Goal: Task Accomplishment & Management: Complete application form

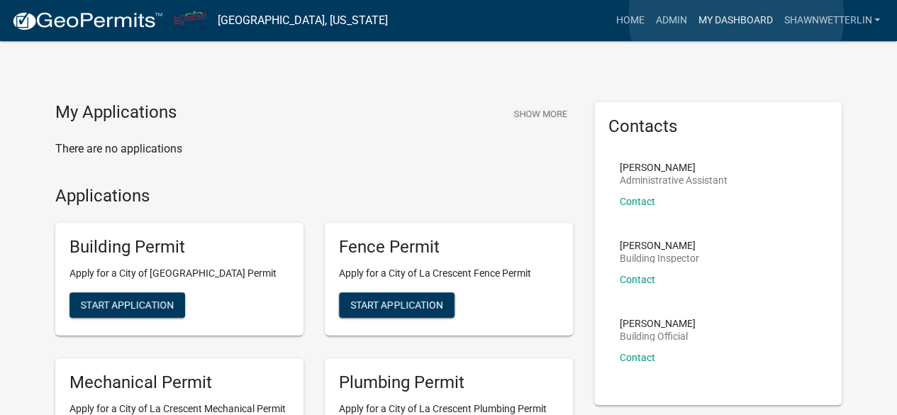
click at [736, 16] on link "My Dashboard" at bounding box center [735, 20] width 86 height 27
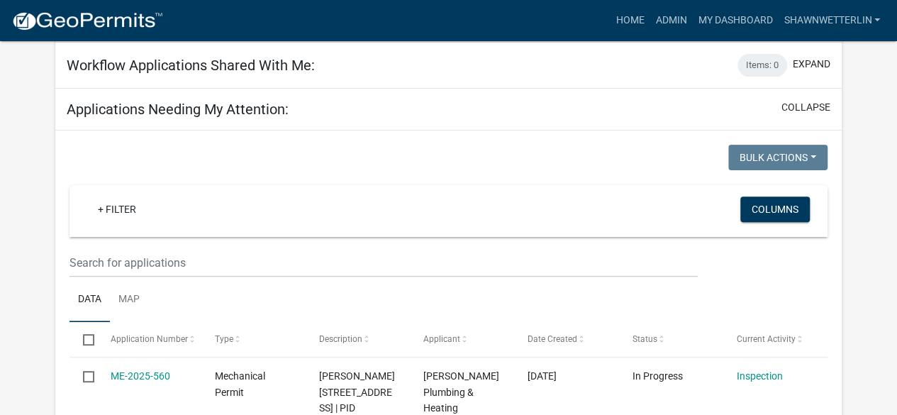
scroll to position [165, 0]
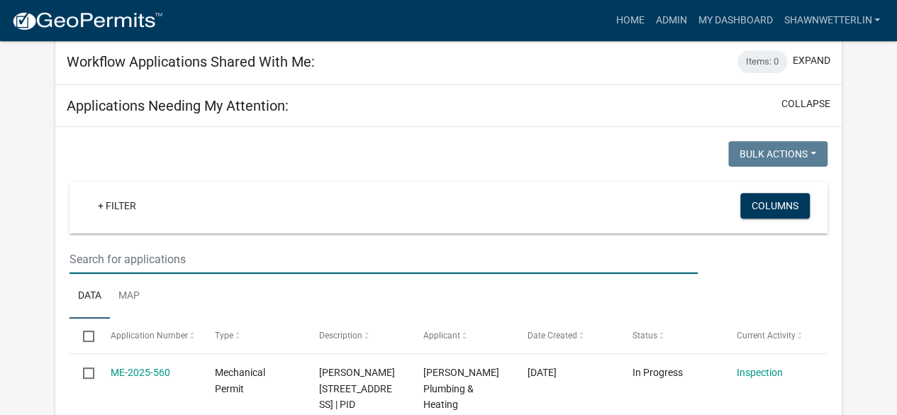
click at [128, 255] on input "text" at bounding box center [382, 259] width 627 height 29
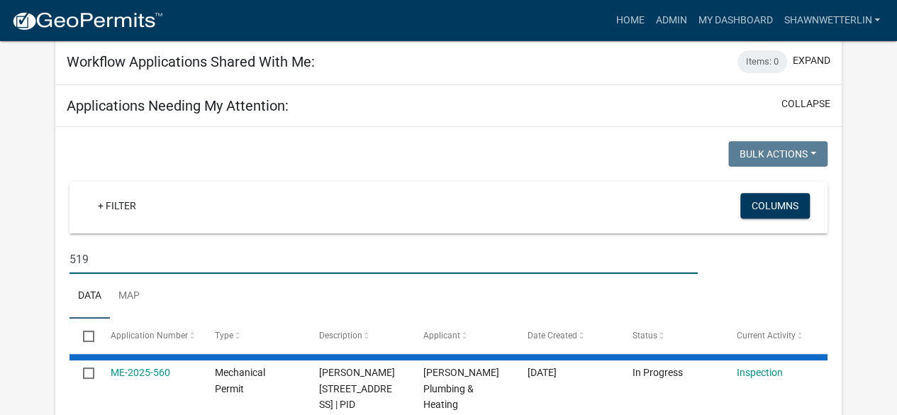
type input "519"
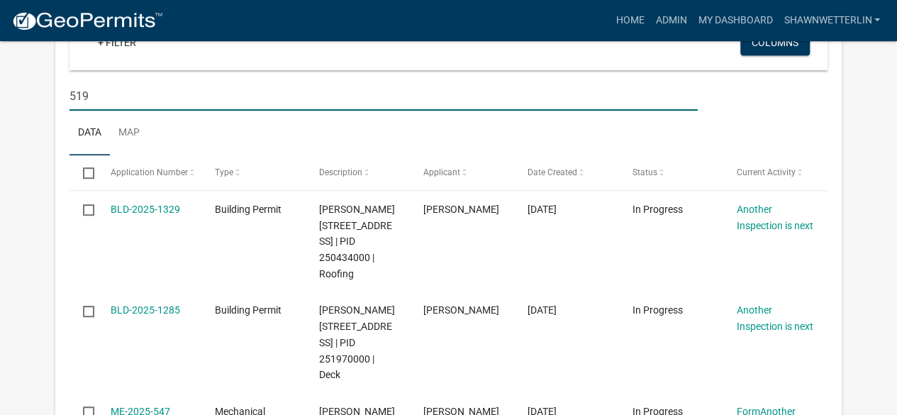
scroll to position [339, 0]
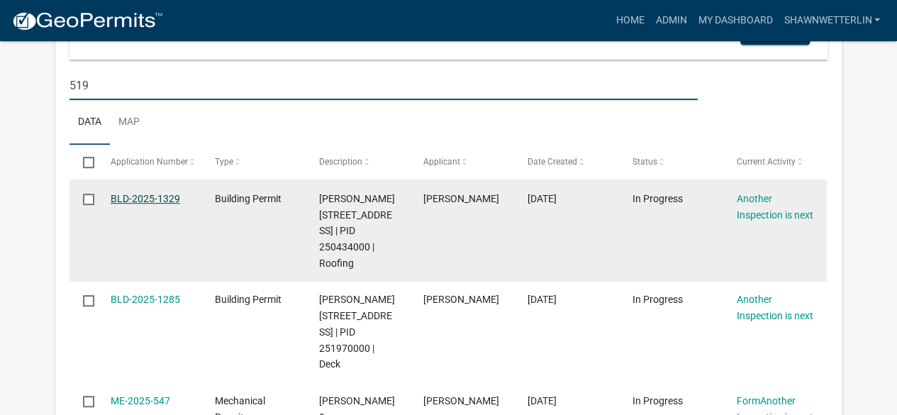
click at [155, 194] on link "BLD-2025-1329" at bounding box center [145, 198] width 69 height 11
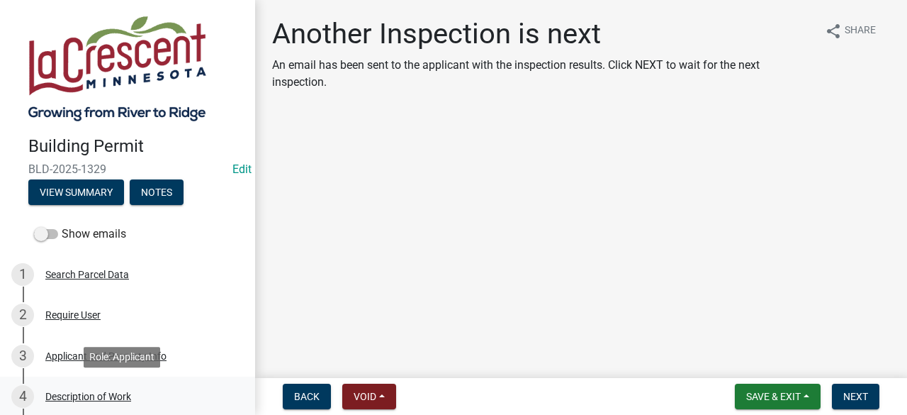
click at [105, 401] on div "Description of Work" at bounding box center [88, 396] width 86 height 10
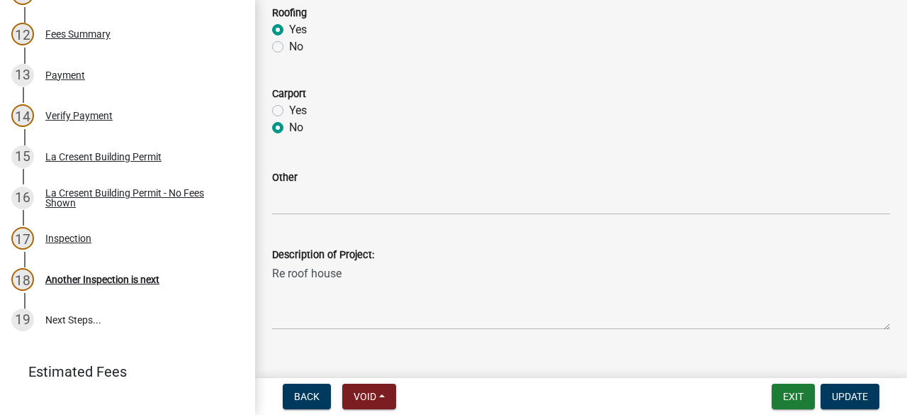
scroll to position [727, 0]
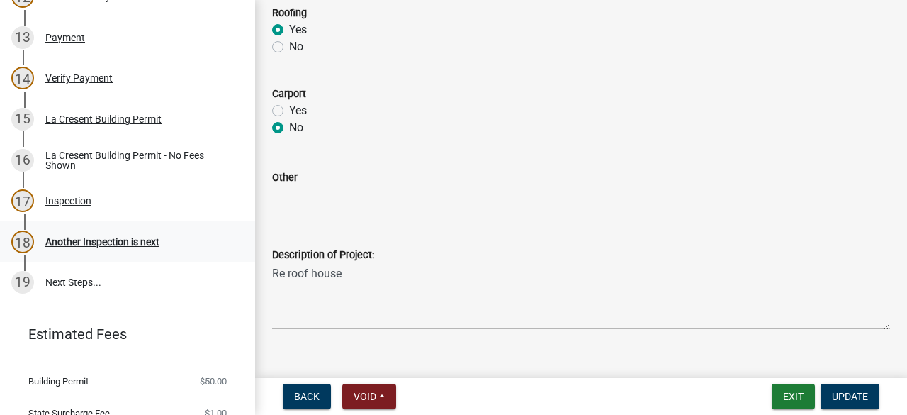
click at [143, 239] on div "Another Inspection is next" at bounding box center [102, 242] width 114 height 10
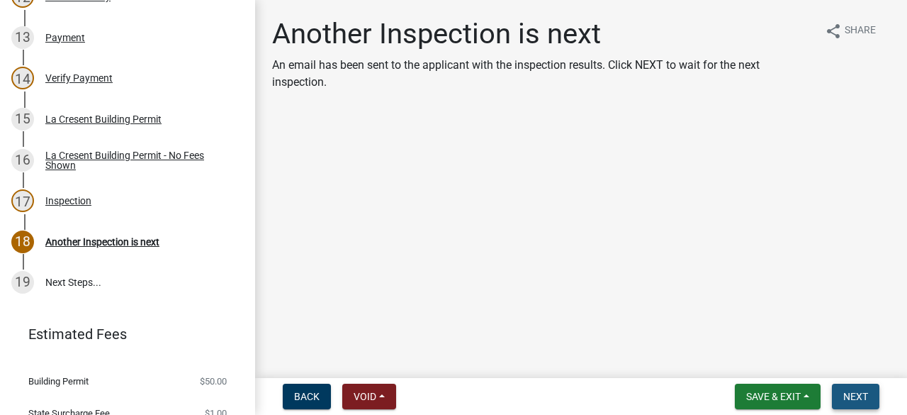
click at [854, 393] on span "Next" at bounding box center [856, 396] width 25 height 11
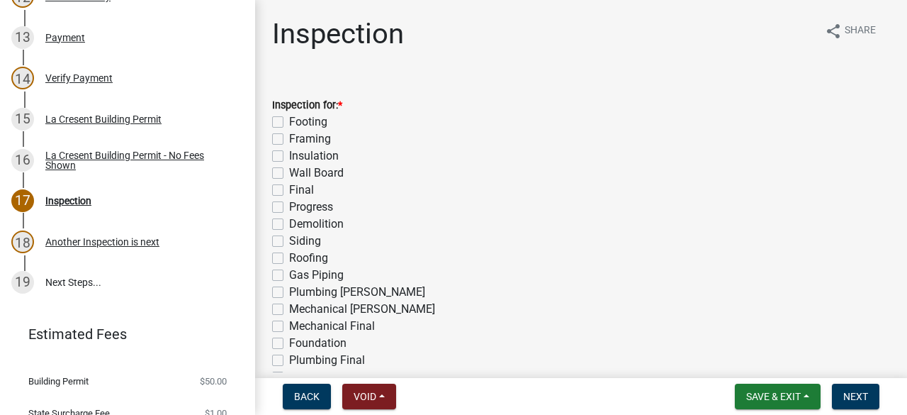
click at [289, 186] on label "Final" at bounding box center [301, 189] width 25 height 17
click at [289, 186] on input "Final" at bounding box center [293, 185] width 9 height 9
checkbox input "true"
checkbox input "false"
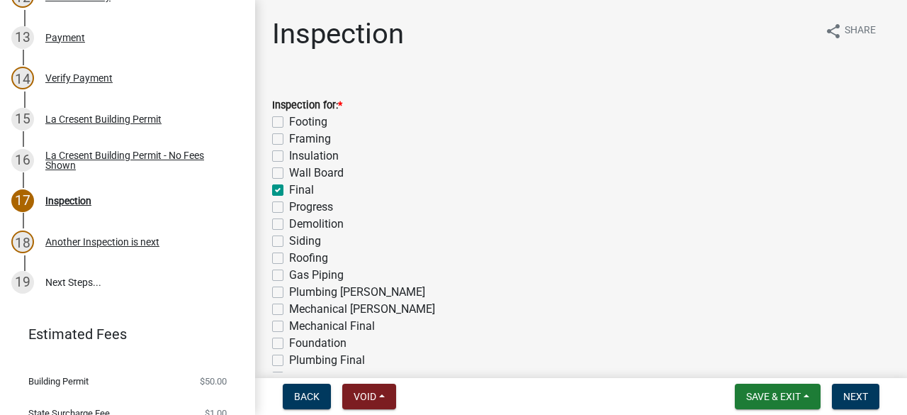
checkbox input "false"
checkbox input "true"
checkbox input "false"
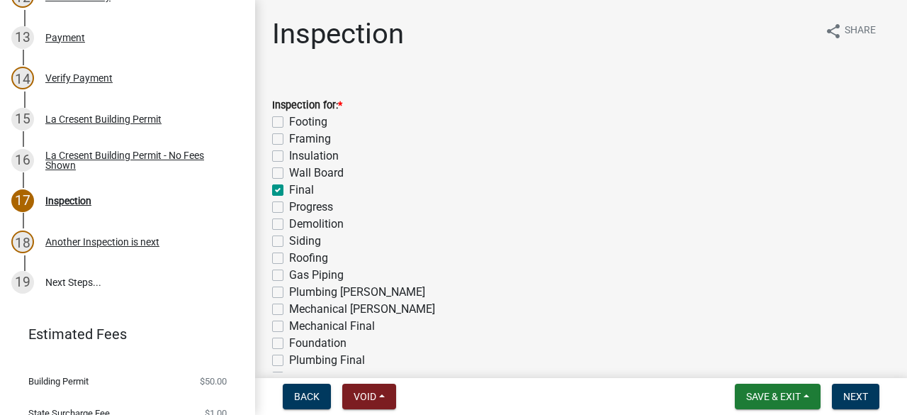
checkbox input "false"
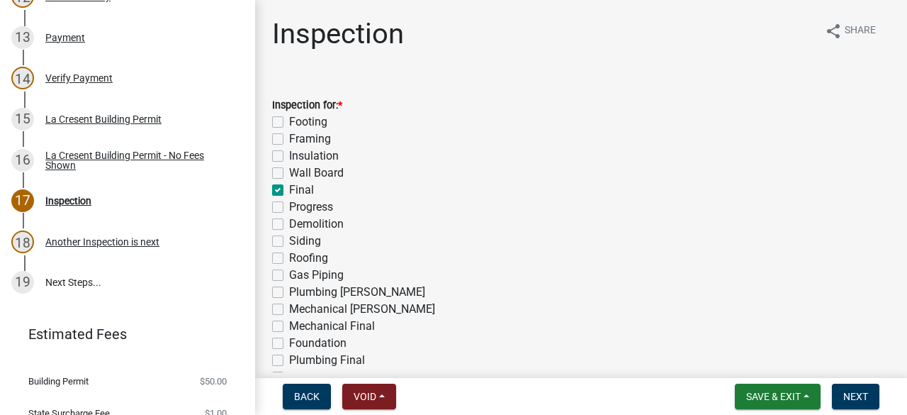
checkbox input "false"
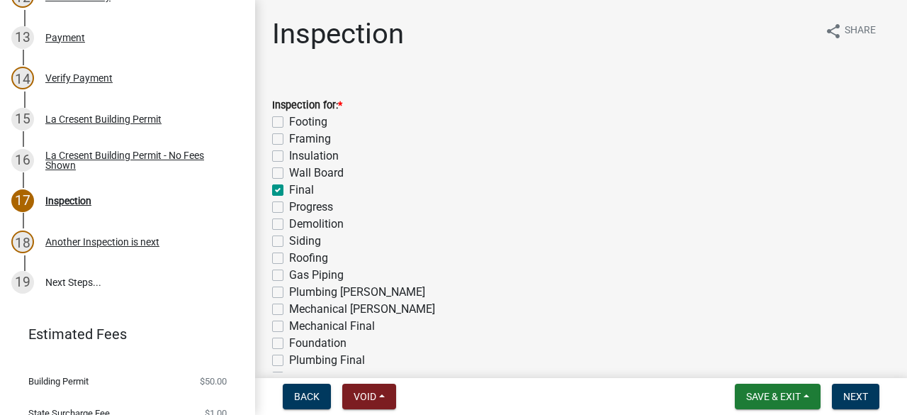
checkbox input "false"
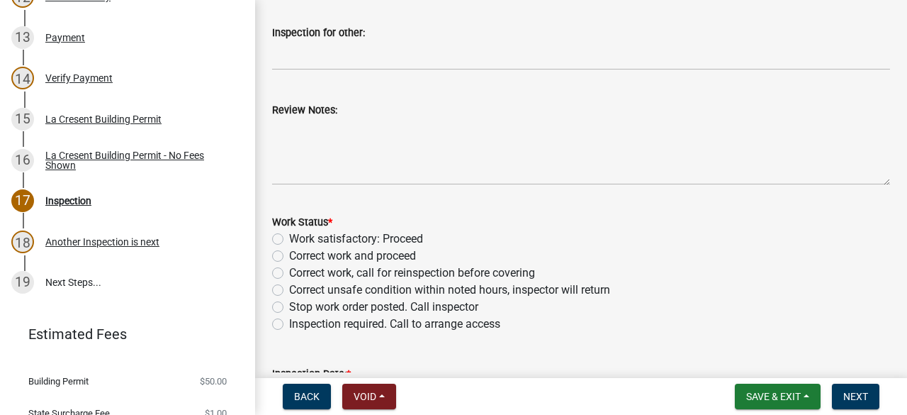
scroll to position [482, 0]
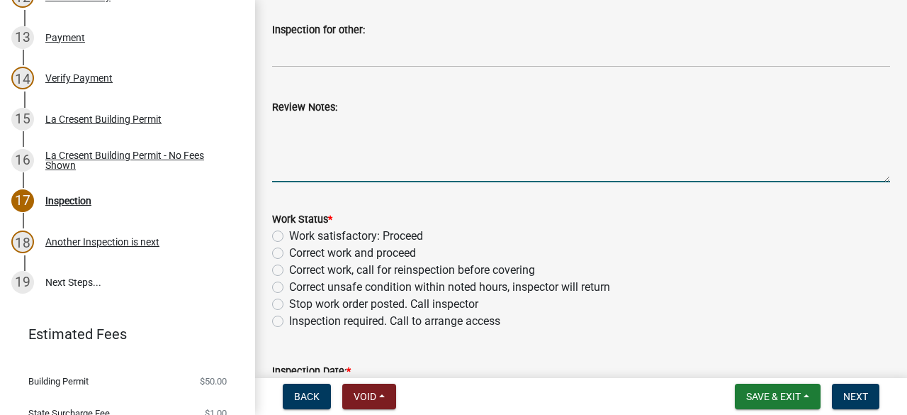
click at [387, 152] on textarea "Review Notes:" at bounding box center [581, 149] width 618 height 67
type textarea "Work is completed on house"
click at [289, 238] on label "Work satisfactory: Proceed" at bounding box center [356, 236] width 134 height 17
click at [289, 237] on input "Work satisfactory: Proceed" at bounding box center [293, 232] width 9 height 9
radio input "true"
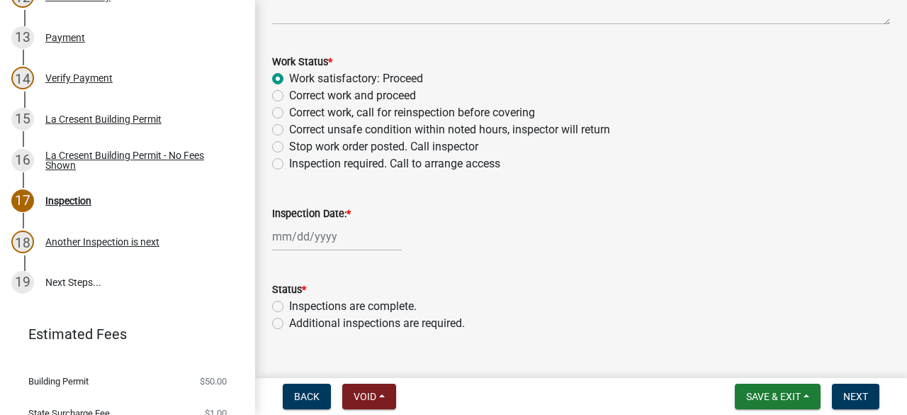
scroll to position [666, 0]
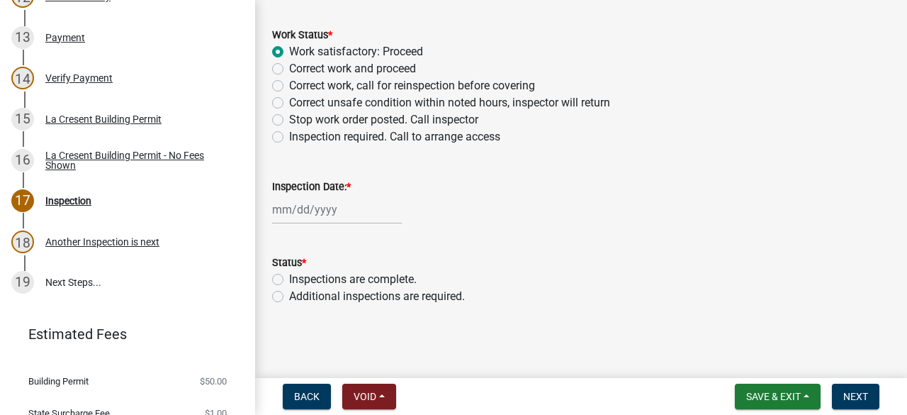
click at [342, 210] on div at bounding box center [337, 209] width 130 height 29
select select "9"
select select "2025"
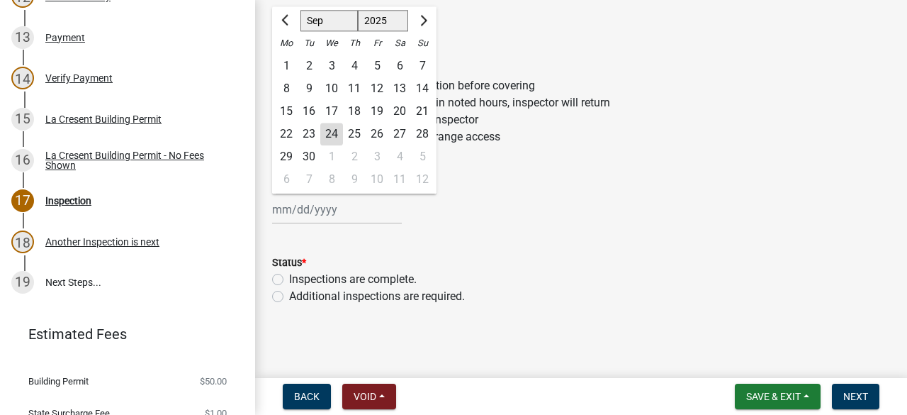
click at [332, 131] on div "24" at bounding box center [331, 134] width 23 height 23
type input "[DATE]"
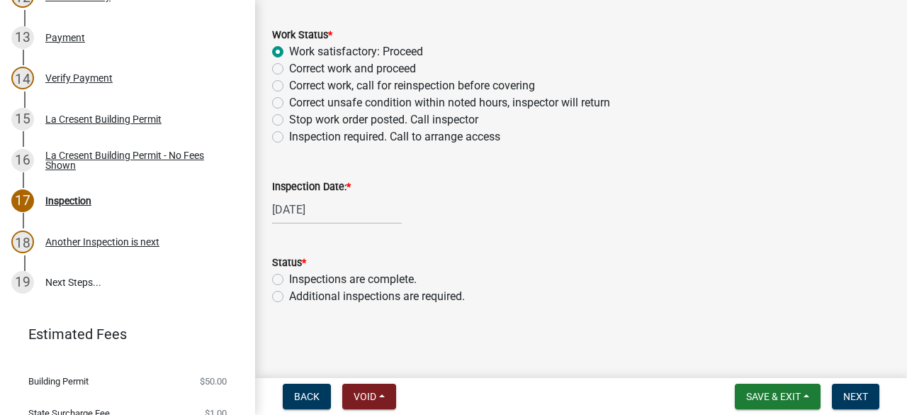
click at [289, 275] on label "Inspections are complete." at bounding box center [353, 279] width 128 height 17
click at [289, 275] on input "Inspections are complete." at bounding box center [293, 275] width 9 height 9
radio input "true"
click at [861, 402] on button "Next" at bounding box center [855, 397] width 47 height 26
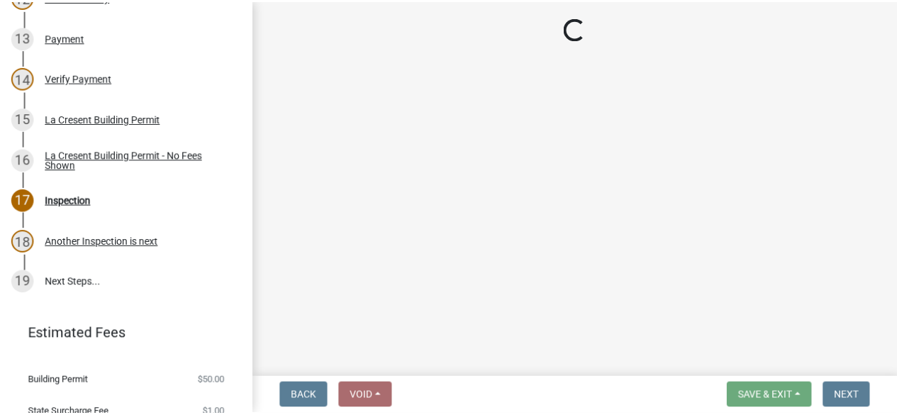
scroll to position [768, 0]
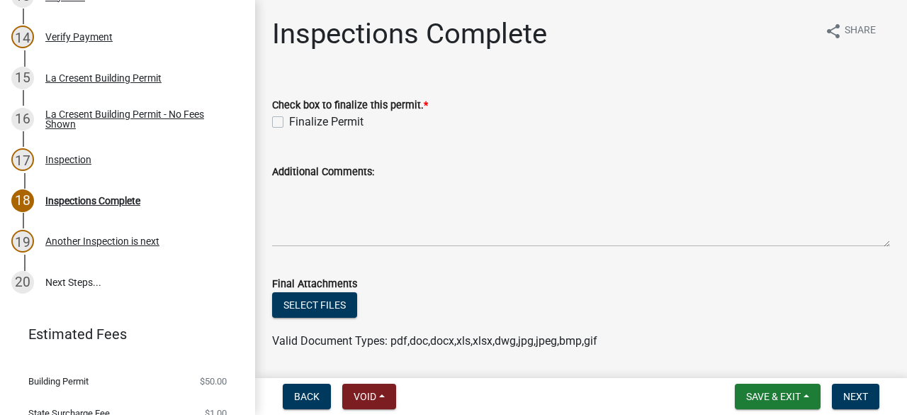
click at [289, 117] on label "Finalize Permit" at bounding box center [326, 121] width 74 height 17
click at [289, 117] on input "Finalize Permit" at bounding box center [293, 117] width 9 height 9
checkbox input "true"
click at [858, 392] on span "Next" at bounding box center [856, 396] width 25 height 11
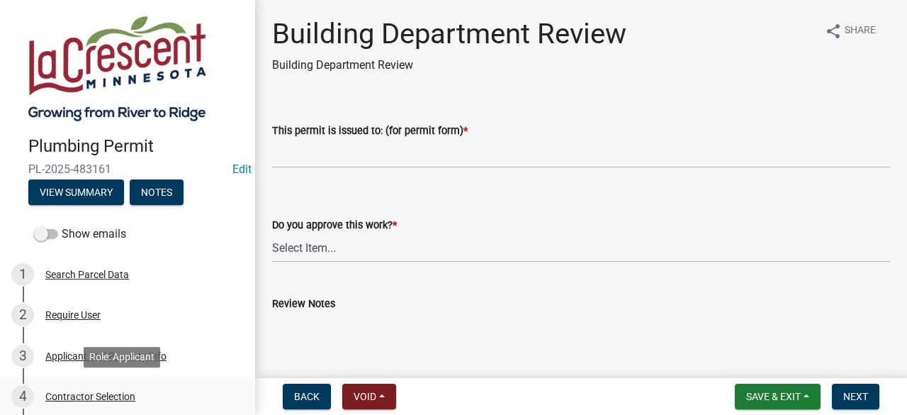
click at [99, 394] on div "Contractor Selection" at bounding box center [90, 396] width 90 height 10
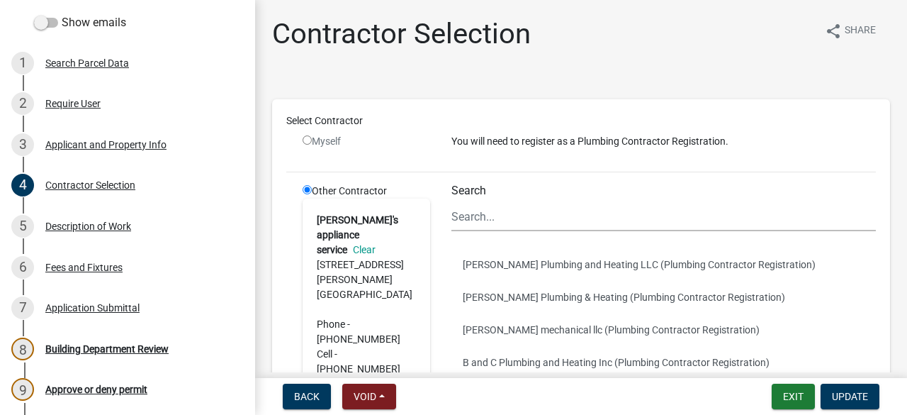
scroll to position [216, 0]
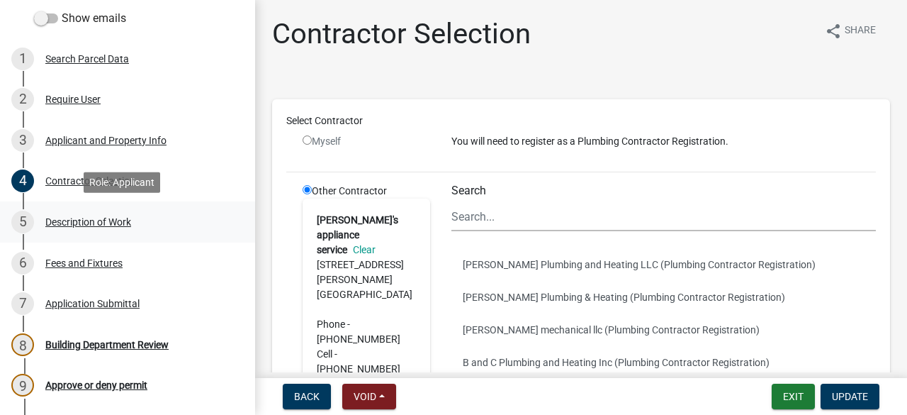
click at [119, 223] on div "Description of Work" at bounding box center [88, 222] width 86 height 10
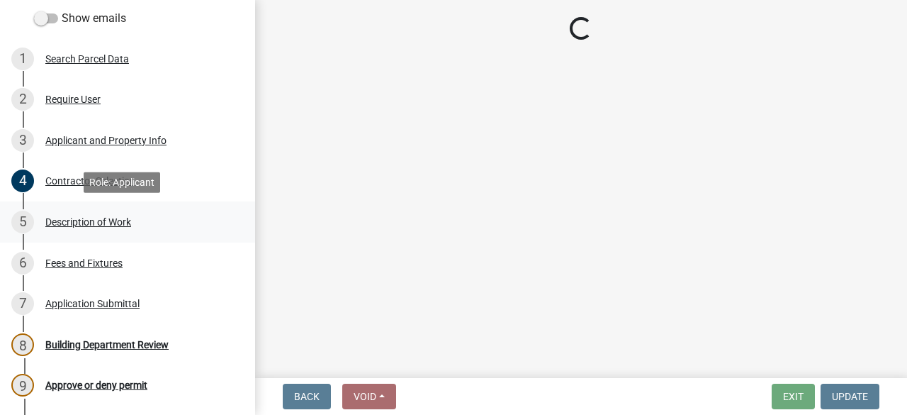
select select "59bf33d4-9d5c-4e7c-8b9a-7c1b13f00426"
select select "28f4028a-693d-415b-8130-38cfe69d94b3"
select select "4af7cc83-1d25-4c0b-a329-4ae30bd591bb"
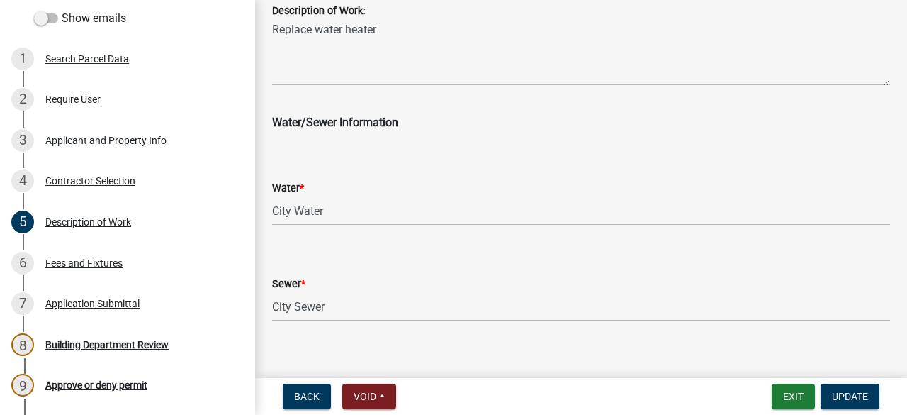
scroll to position [808, 0]
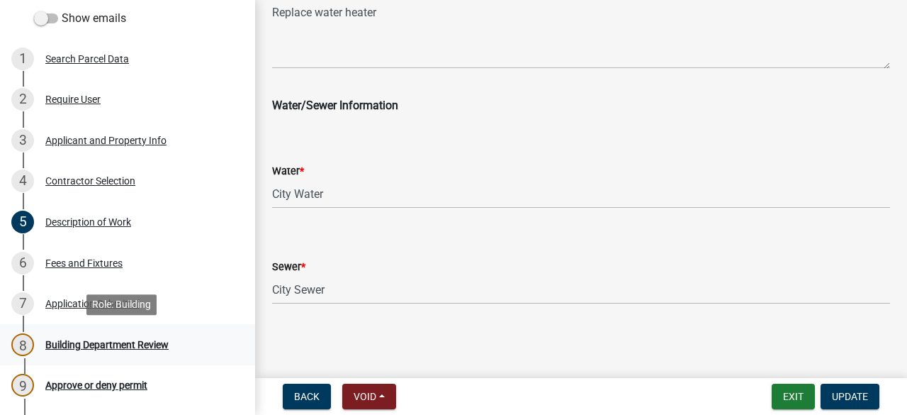
click at [154, 347] on div "Building Department Review" at bounding box center [106, 345] width 123 height 10
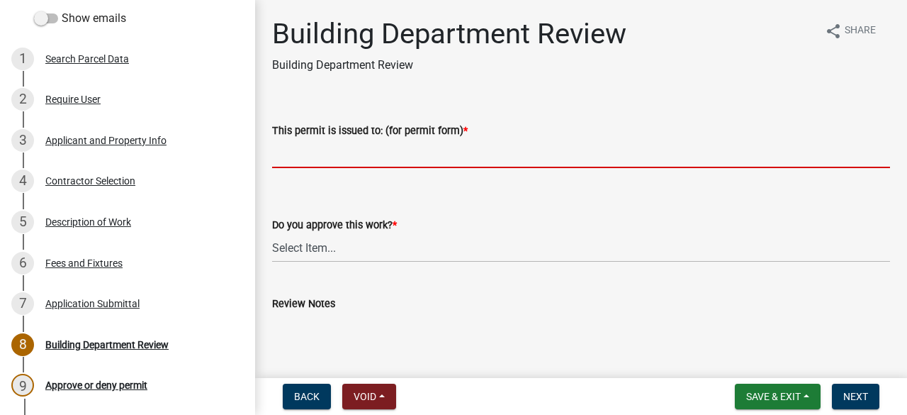
click at [318, 156] on input "This permit is issued to: (for permit form) *" at bounding box center [581, 153] width 618 height 29
type input "Replace water heater"
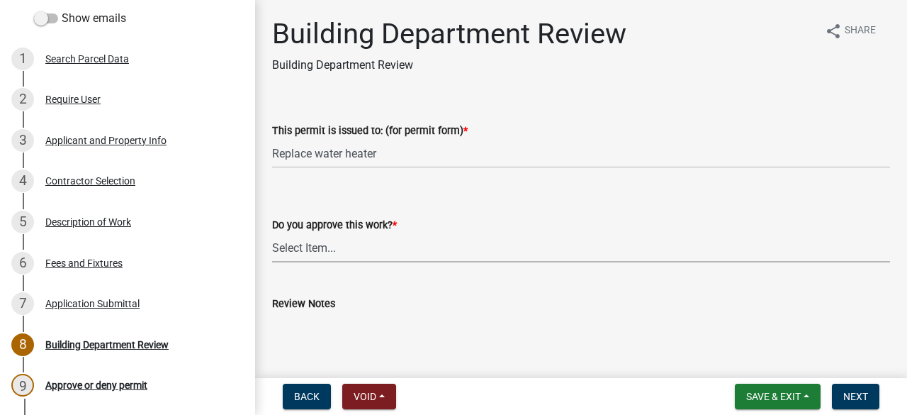
click at [316, 241] on select "Select Item... Yes No" at bounding box center [581, 247] width 618 height 29
click at [272, 233] on select "Select Item... Yes No" at bounding box center [581, 247] width 618 height 29
select select "9c2ff93d-aa12-4325-a399-8f157d8c1742"
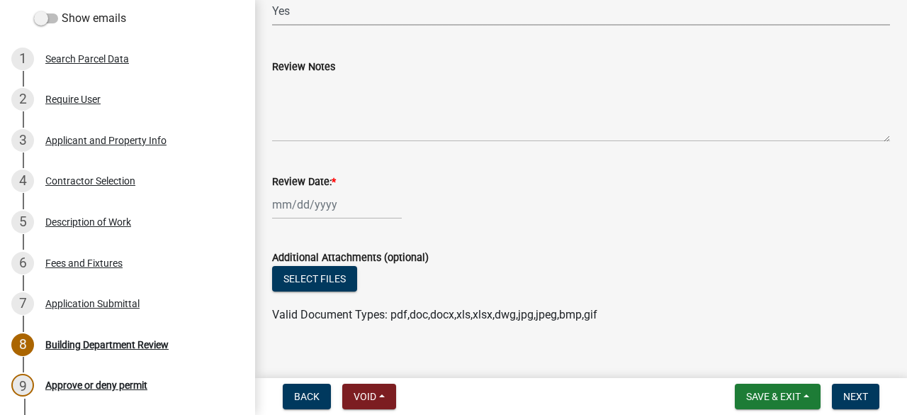
scroll to position [239, 0]
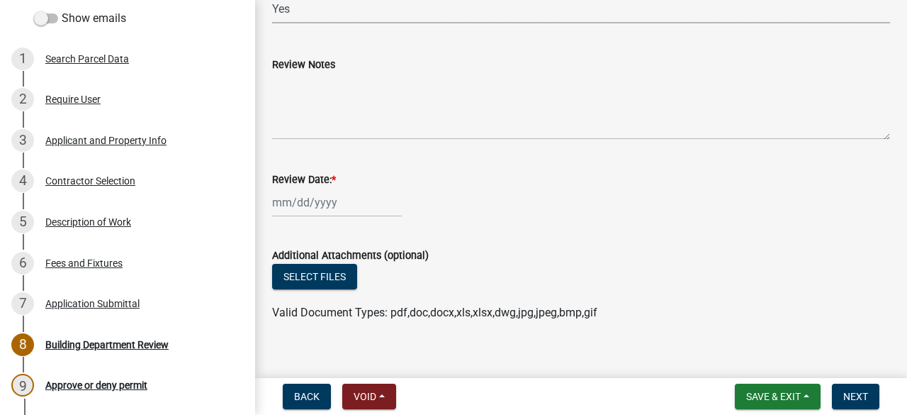
select select "9"
select select "2025"
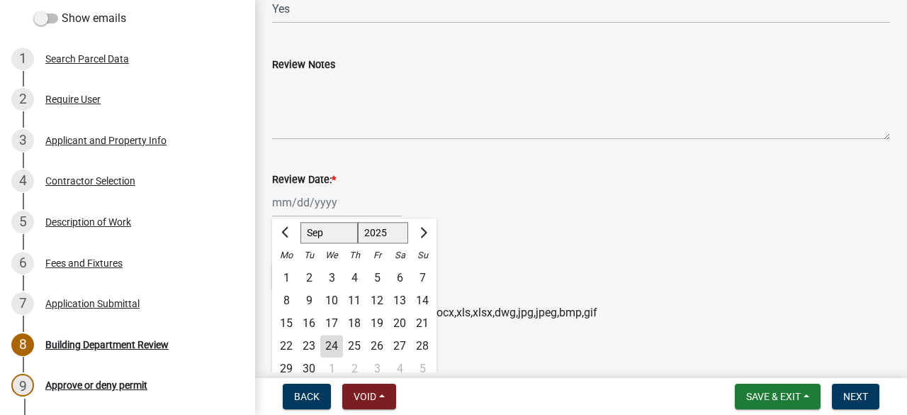
click at [326, 200] on div "[PERSON_NAME] Feb Mar Apr [PERSON_NAME][DATE] Oct Nov [DATE] 1526 1527 1528 152…" at bounding box center [337, 202] width 130 height 29
click at [336, 343] on div "24" at bounding box center [331, 346] width 23 height 23
type input "[DATE]"
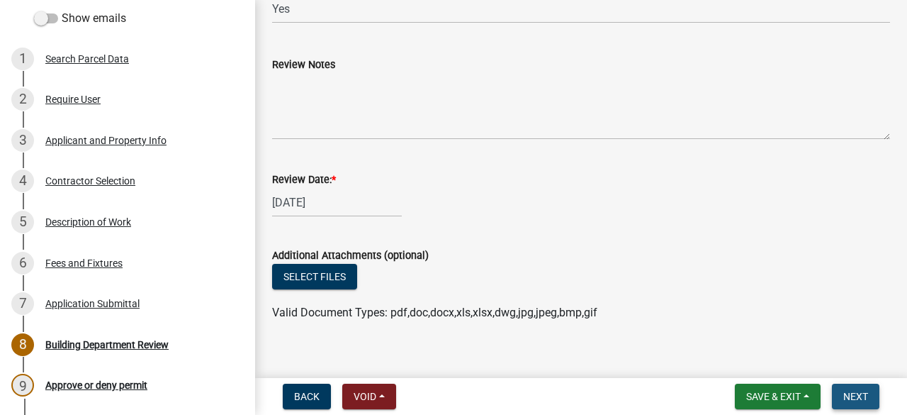
click at [854, 397] on span "Next" at bounding box center [856, 396] width 25 height 11
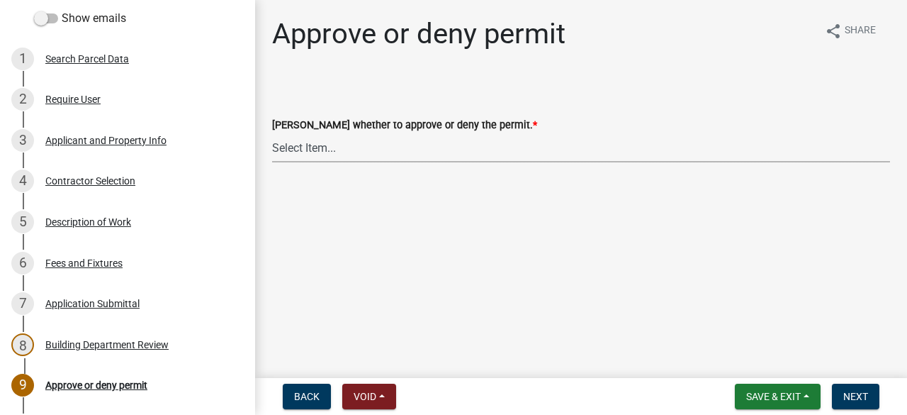
click at [312, 141] on select "Select Item... Approve Deny" at bounding box center [581, 147] width 618 height 29
click at [272, 133] on select "Select Item... Approve Deny" at bounding box center [581, 147] width 618 height 29
select select "2e674bca-1355-4364-b030-a37ceb2ac895"
click at [865, 391] on span "Next" at bounding box center [856, 396] width 25 height 11
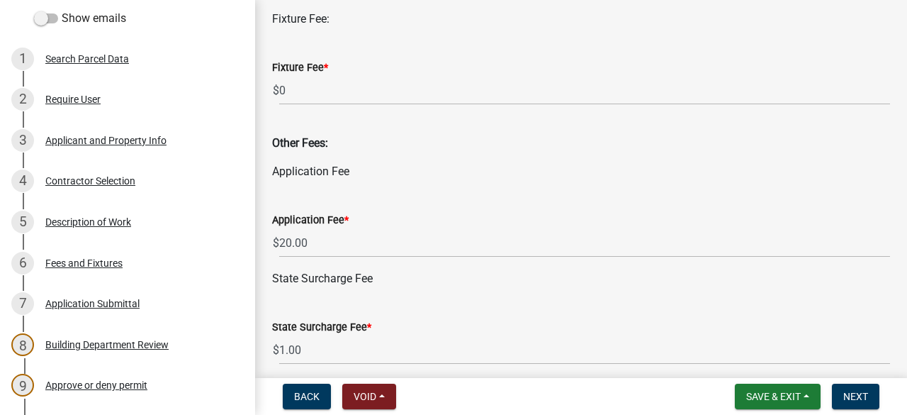
scroll to position [831, 0]
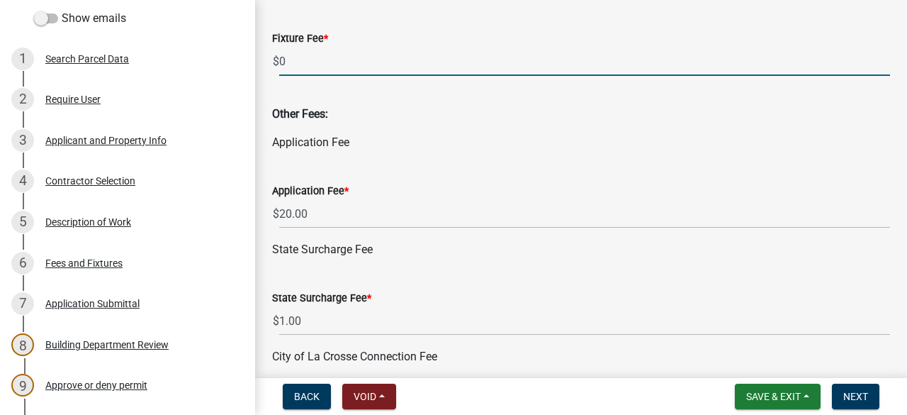
click at [305, 59] on input "0" at bounding box center [584, 61] width 611 height 29
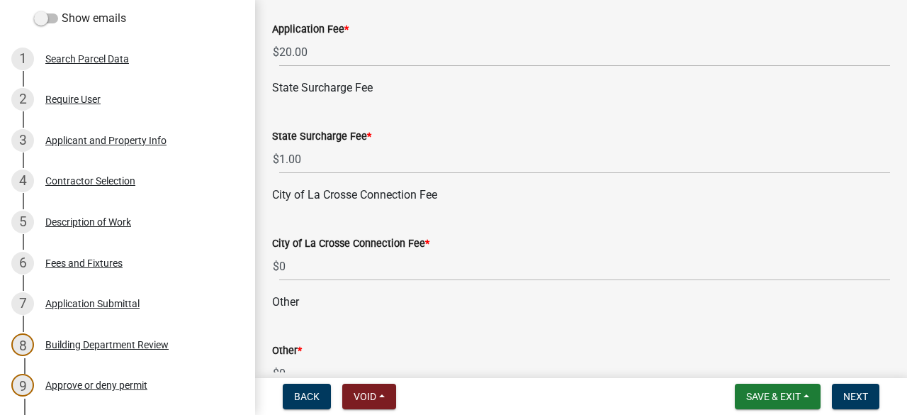
scroll to position [1001, 0]
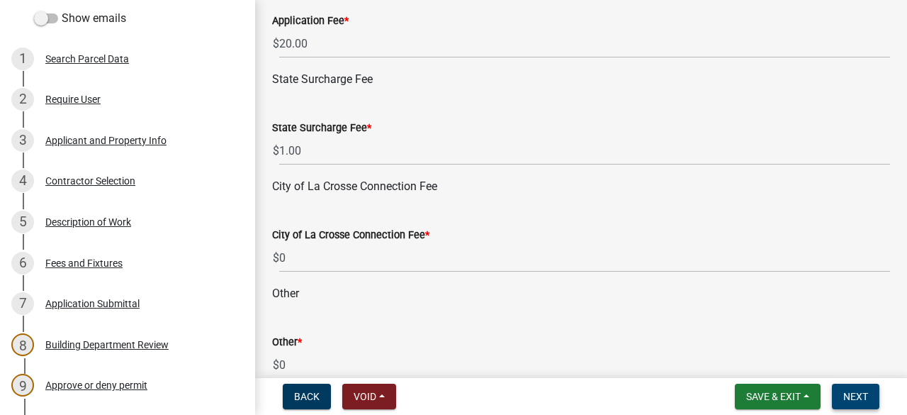
type input "5"
click at [849, 389] on button "Next" at bounding box center [855, 397] width 47 height 26
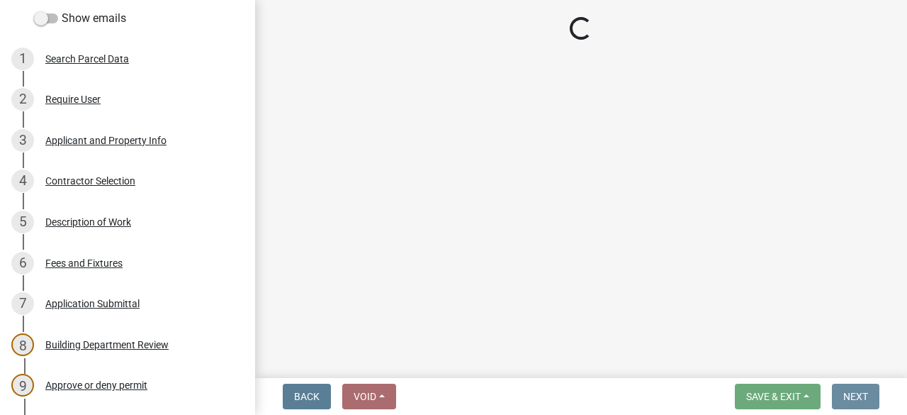
scroll to position [0, 0]
select select "3: 3"
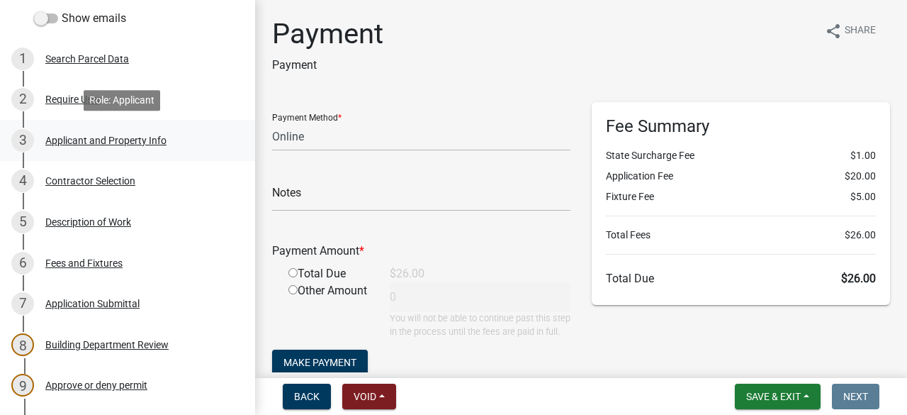
click at [102, 136] on div "Applicant and Property Info" at bounding box center [105, 140] width 121 height 10
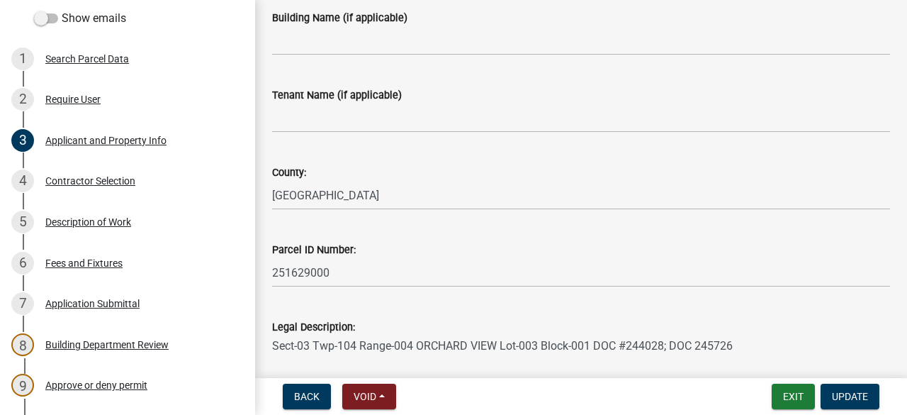
scroll to position [504, 0]
